Goal: Task Accomplishment & Management: Manage account settings

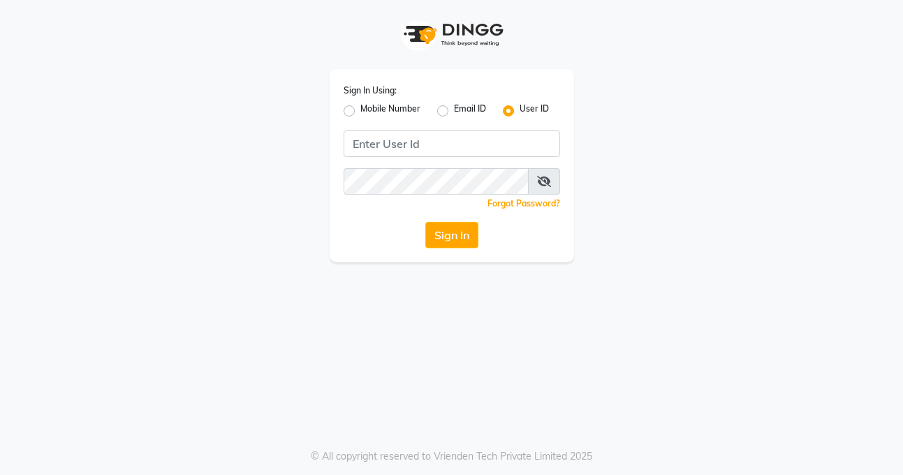
click at [360, 109] on label "Mobile Number" at bounding box center [390, 111] width 60 height 17
click at [360, 109] on input "Mobile Number" at bounding box center [364, 107] width 9 height 9
radio input "true"
radio input "false"
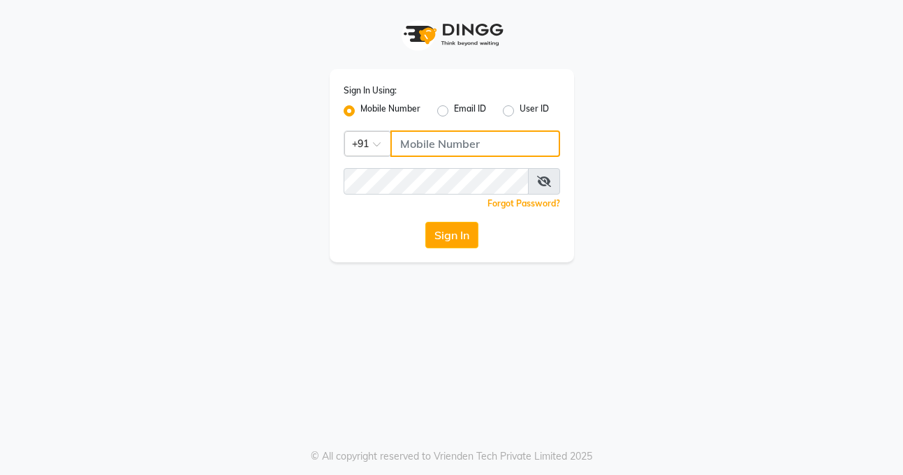
click at [427, 142] on input "Username" at bounding box center [475, 144] width 170 height 27
type input "9819193123"
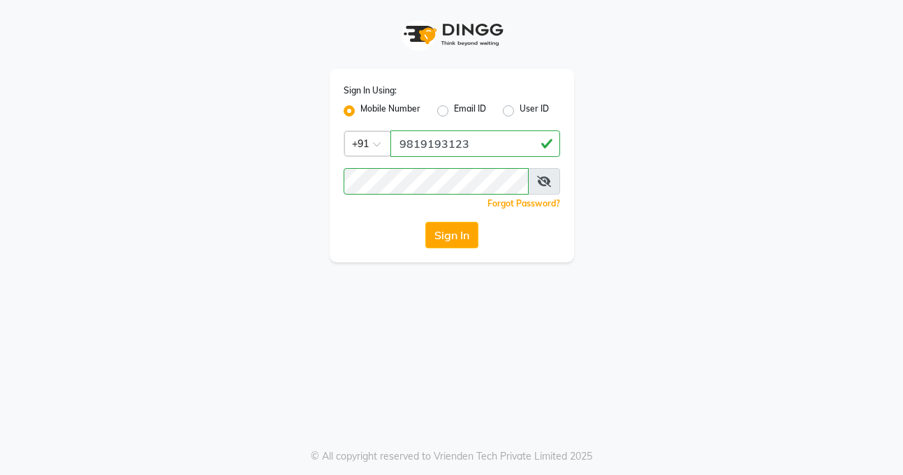
click at [545, 184] on icon at bounding box center [544, 181] width 14 height 11
click at [445, 228] on button "Sign In" at bounding box center [451, 235] width 53 height 27
